Goal: Task Accomplishment & Management: Manage account settings

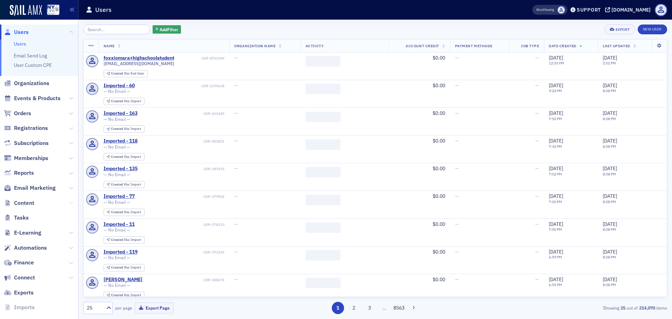
click at [69, 202] on icon at bounding box center [71, 203] width 4 height 4
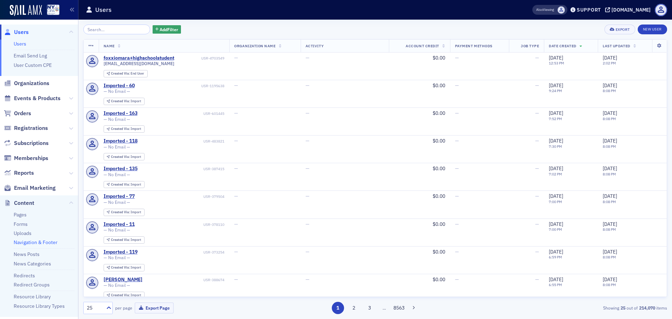
click at [42, 241] on link "Navigation & Footer" at bounding box center [36, 242] width 44 height 6
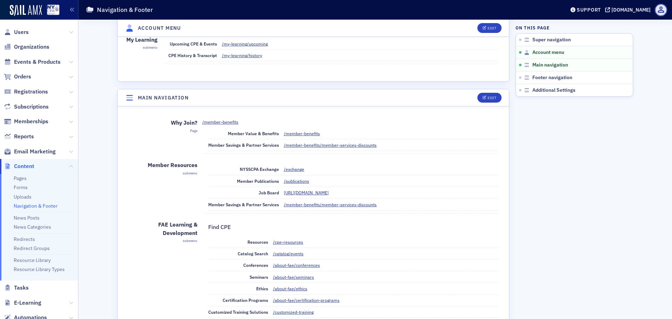
scroll to position [210, 0]
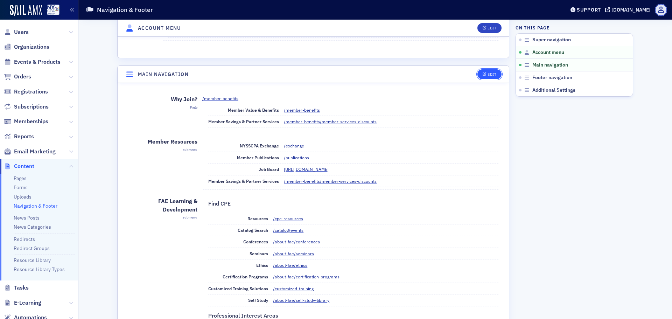
click at [482, 75] on icon "button" at bounding box center [484, 74] width 4 height 4
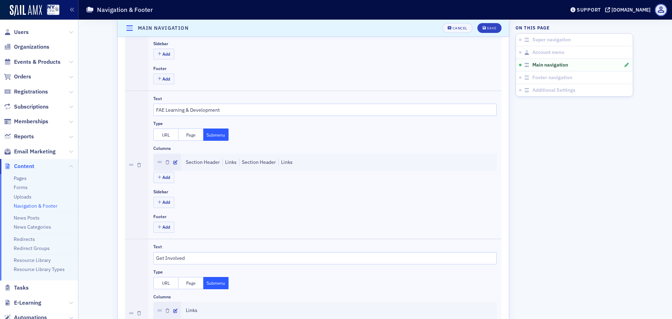
scroll to position [427, 0]
click at [208, 137] on button "Submenu" at bounding box center [215, 134] width 25 height 12
click at [173, 162] on icon "button" at bounding box center [175, 162] width 4 height 4
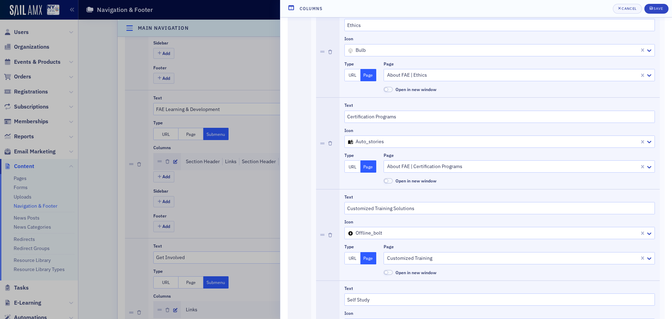
scroll to position [700, 0]
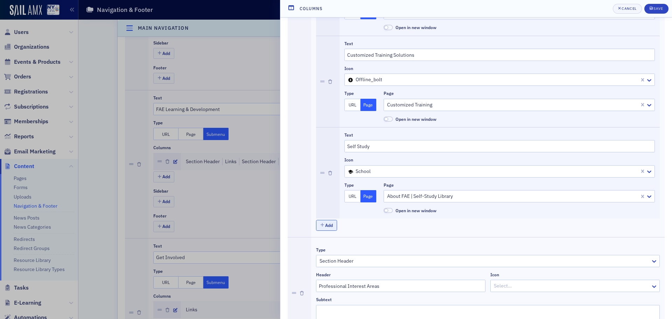
click at [328, 228] on button "Add" at bounding box center [326, 225] width 21 height 11
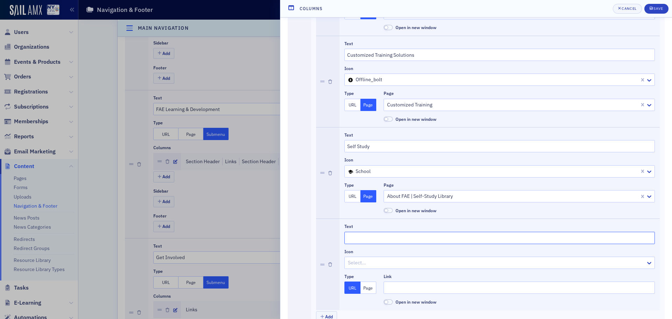
click at [389, 235] on input "Text" at bounding box center [499, 238] width 310 height 12
type input "About FAE"
click at [420, 288] on input "Link" at bounding box center [518, 287] width 271 height 12
paste input "[URL][DOMAIN_NAME][PERSON_NAME]"
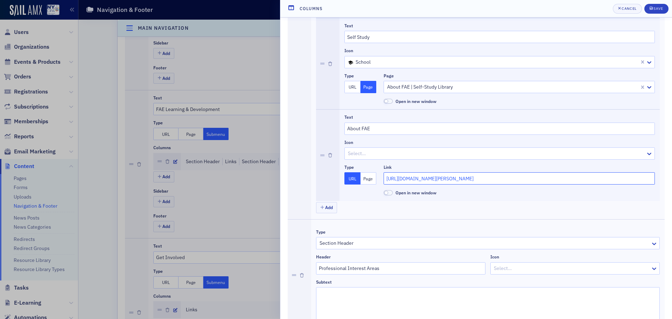
scroll to position [840, 0]
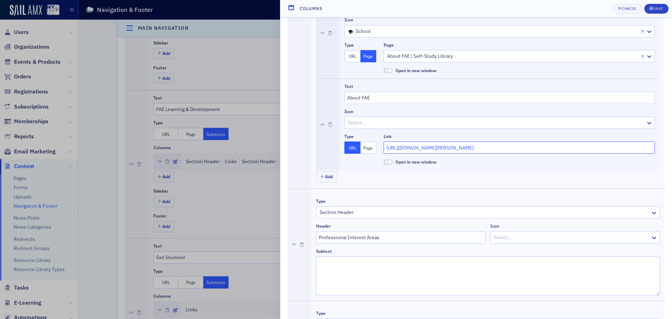
type input "[URL][DOMAIN_NAME][PERSON_NAME]"
click at [368, 149] on button "Page" at bounding box center [368, 147] width 16 height 12
click at [400, 144] on div at bounding box center [515, 147] width 259 height 9
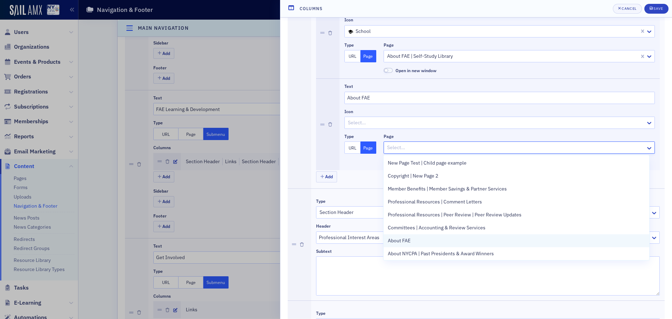
click at [412, 241] on div "About FAE" at bounding box center [516, 240] width 257 height 7
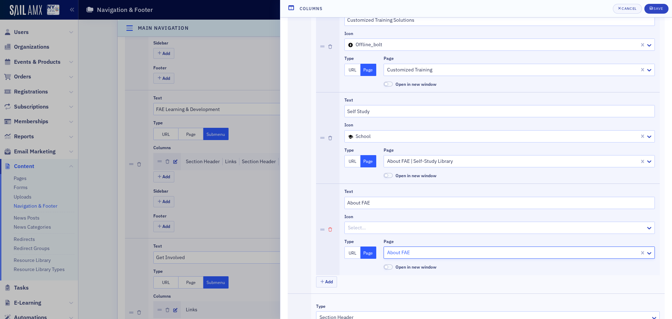
scroll to position [700, 0]
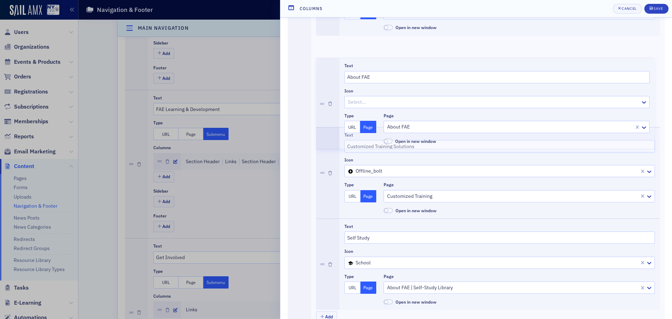
drag, startPoint x: 323, startPoint y: 264, endPoint x: 325, endPoint y: 98, distance: 166.9
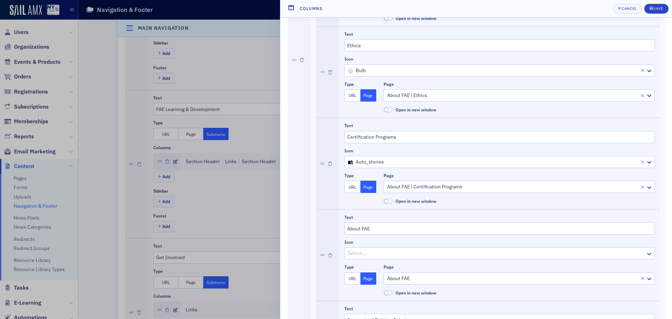
scroll to position [525, 0]
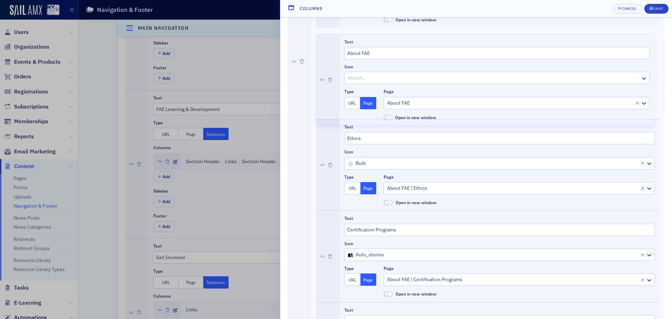
drag, startPoint x: 321, startPoint y: 255, endPoint x: 329, endPoint y: 75, distance: 180.7
click at [329, 75] on div "Text Resources Icon lightning Type URL Page Page CPE Resources Open in new wind…" at bounding box center [488, 73] width 344 height 822
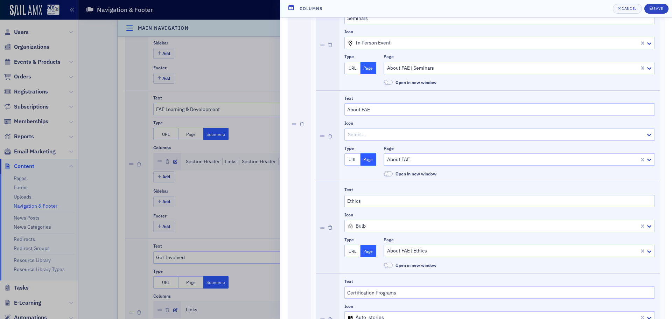
scroll to position [350, 0]
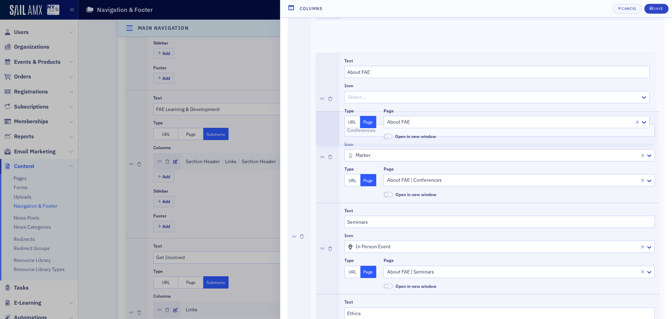
drag, startPoint x: 321, startPoint y: 248, endPoint x: 325, endPoint y: 80, distance: 167.9
click at [325, 80] on div "Text Resources Icon lightning Type URL Page Page CPE Resources Open in new wind…" at bounding box center [488, 248] width 344 height 822
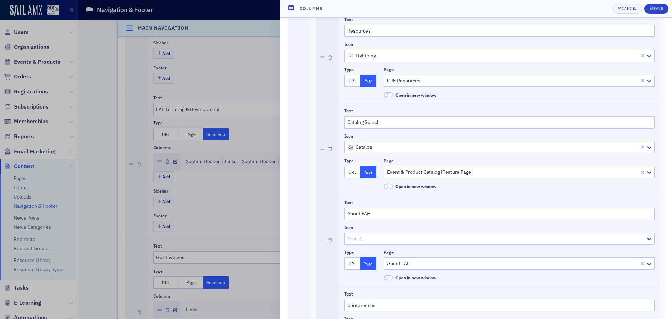
scroll to position [175, 0]
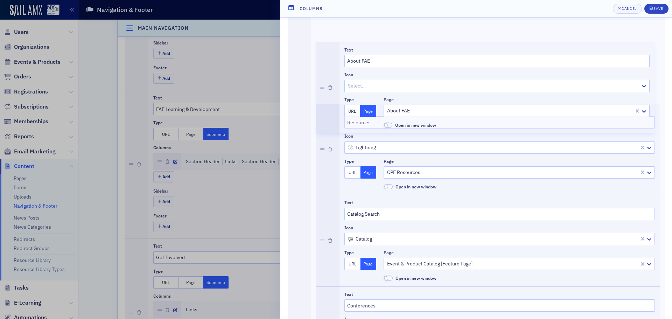
drag, startPoint x: 323, startPoint y: 243, endPoint x: 333, endPoint y: 86, distance: 157.7
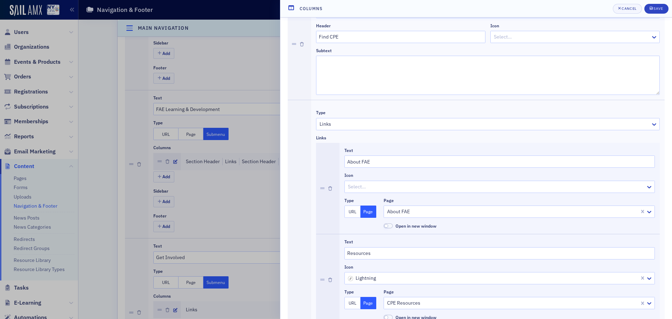
scroll to position [35, 0]
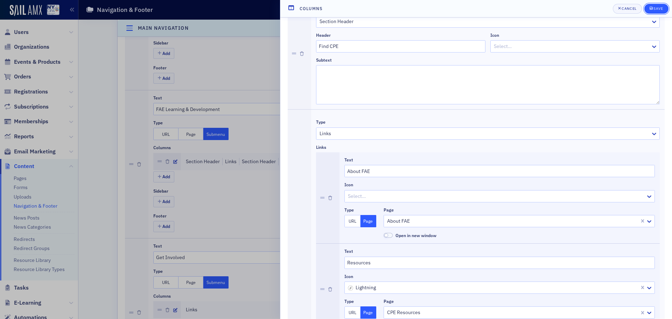
click at [653, 9] on div "submit" at bounding box center [651, 9] width 4 height 6
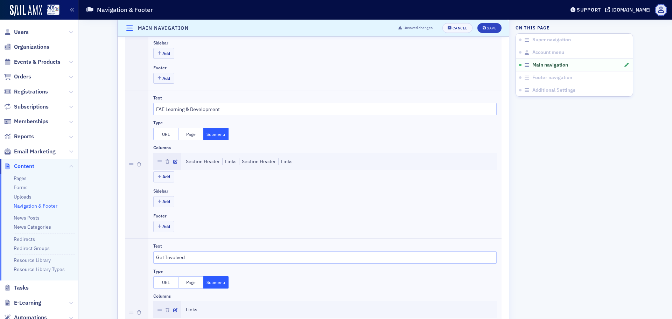
click at [489, 33] on header "Main navigation Unsaved changes Cancel Save" at bounding box center [313, 28] width 391 height 17
click at [487, 28] on div "Save" at bounding box center [491, 28] width 9 height 4
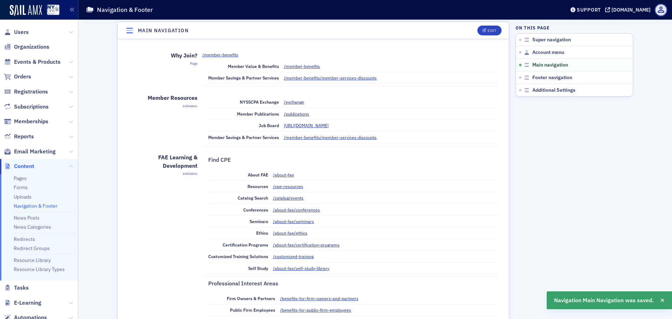
scroll to position [252, 0]
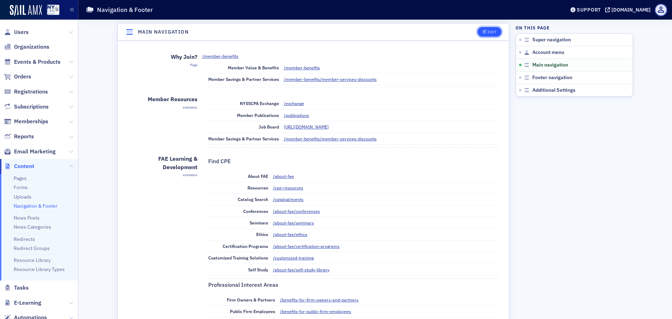
click at [482, 33] on icon "button" at bounding box center [484, 32] width 4 height 4
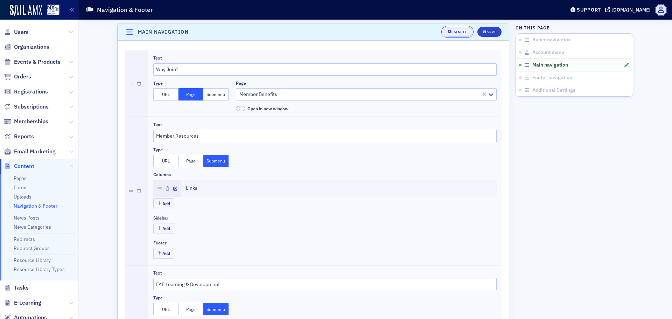
click at [459, 36] on button "Cancel" at bounding box center [457, 32] width 30 height 10
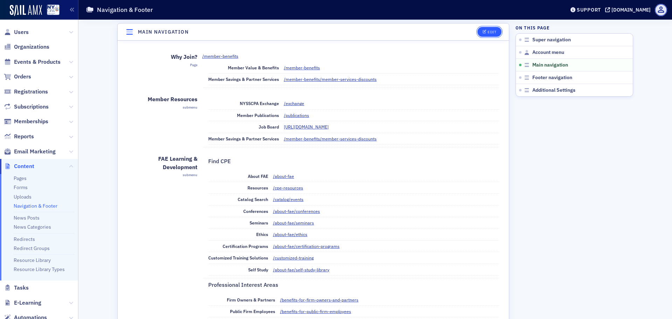
click at [482, 30] on icon "button" at bounding box center [484, 32] width 4 height 4
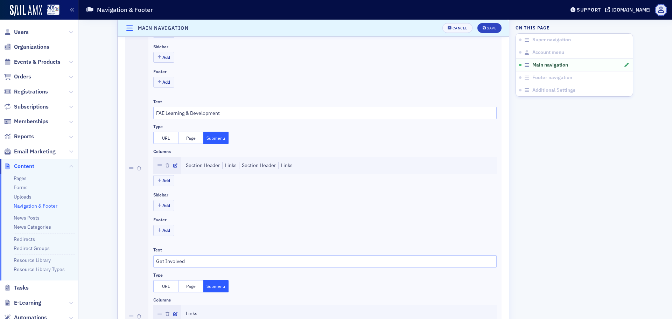
scroll to position [427, 0]
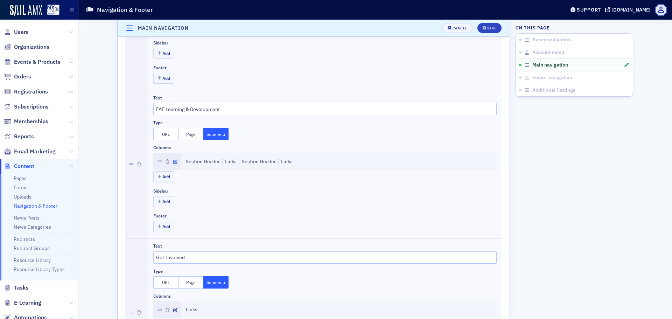
click at [174, 160] on icon "button" at bounding box center [175, 162] width 4 height 4
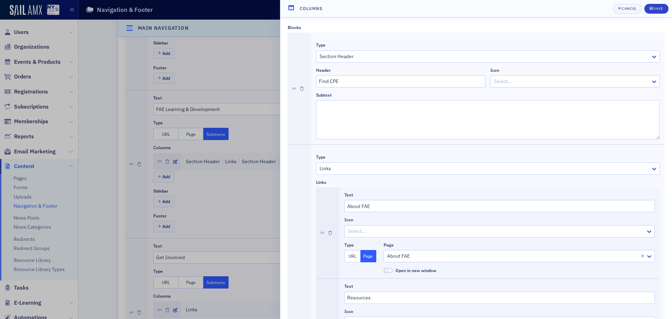
scroll to position [35, 0]
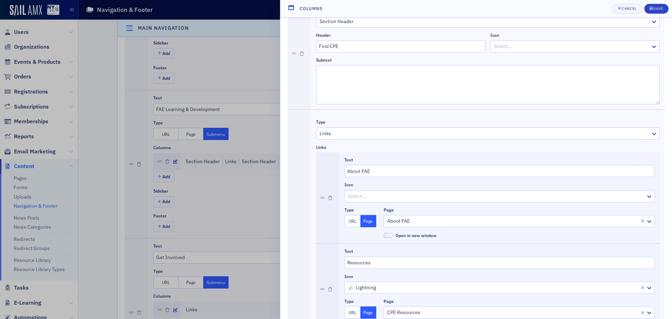
click at [384, 197] on div at bounding box center [496, 196] width 298 height 9
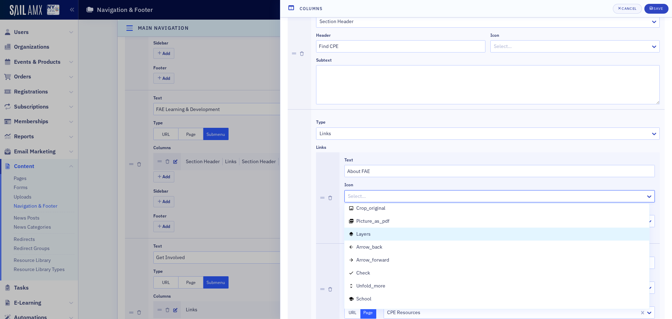
scroll to position [944, 0]
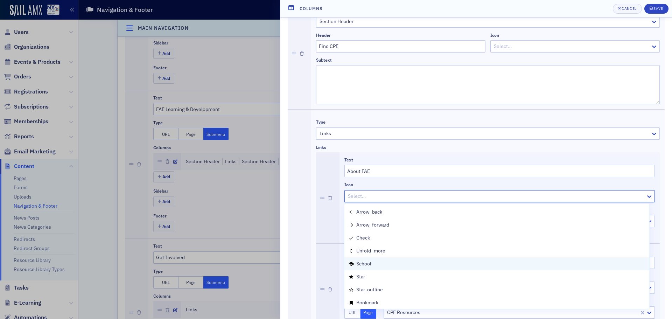
click at [399, 262] on div "school" at bounding box center [496, 263] width 296 height 7
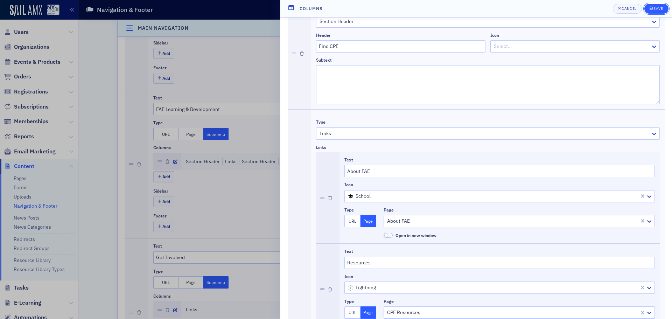
click at [660, 10] on div "Save" at bounding box center [657, 9] width 9 height 4
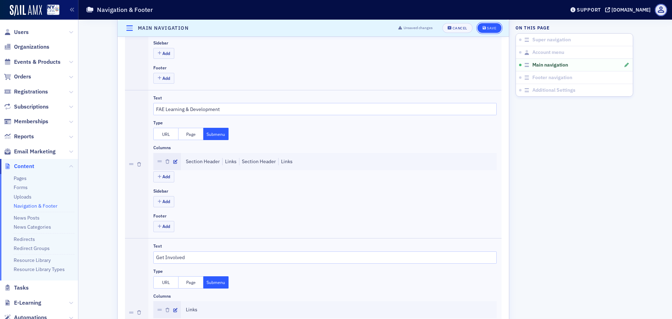
click at [482, 26] on icon "submit" at bounding box center [483, 28] width 3 height 4
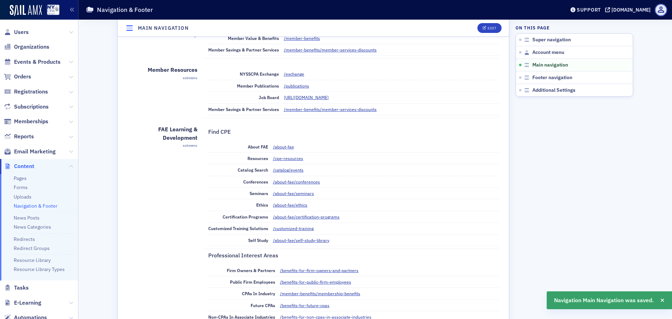
scroll to position [252, 0]
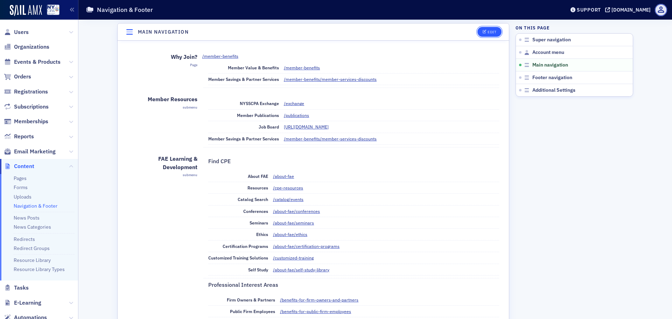
click at [487, 30] on div "Edit" at bounding box center [491, 32] width 9 height 4
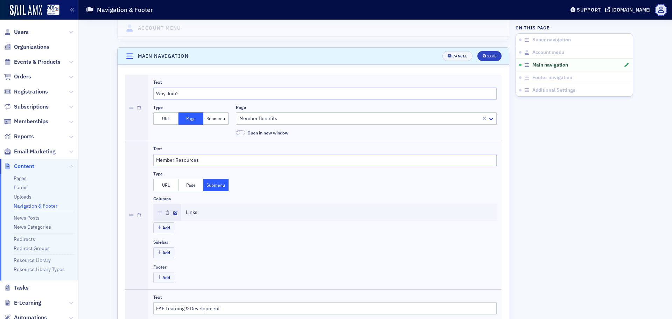
scroll to position [217, 0]
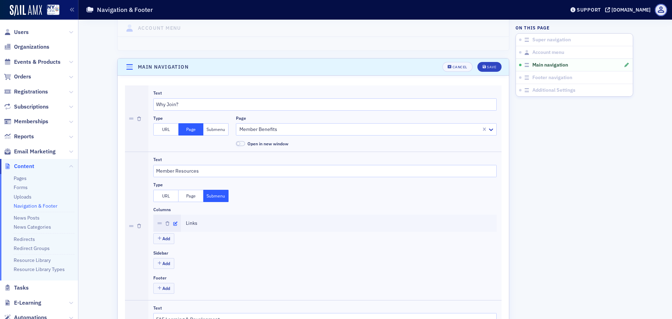
click at [173, 222] on icon "button" at bounding box center [175, 223] width 4 height 4
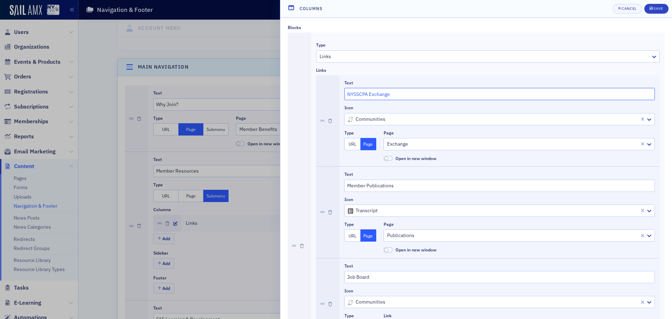
click at [358, 93] on input "NYSSCPA Exchange" at bounding box center [499, 94] width 310 height 12
type input "NYCPA Exchange"
click at [655, 6] on span "Save" at bounding box center [656, 9] width 14 height 6
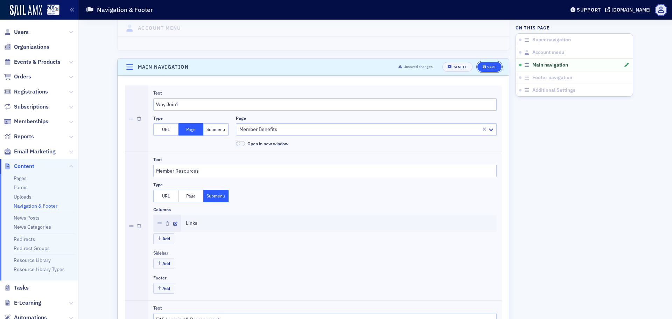
click at [489, 66] on div "Save" at bounding box center [491, 67] width 9 height 4
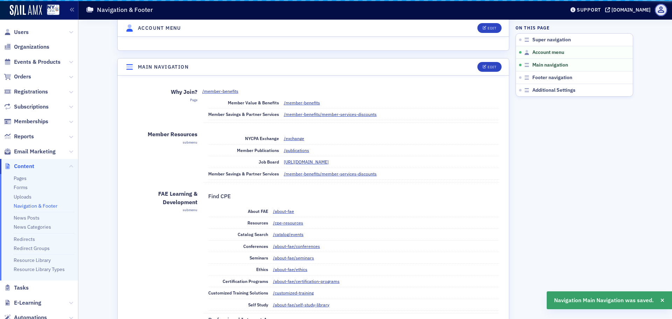
scroll to position [252, 0]
